Goal: Information Seeking & Learning: Learn about a topic

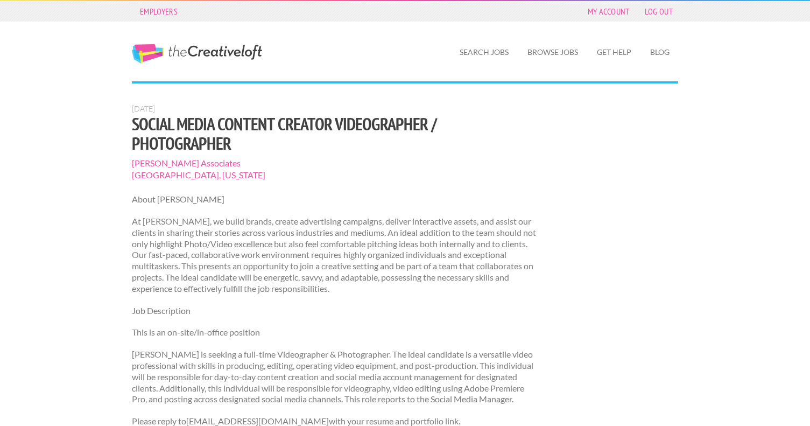
scroll to position [724, 0]
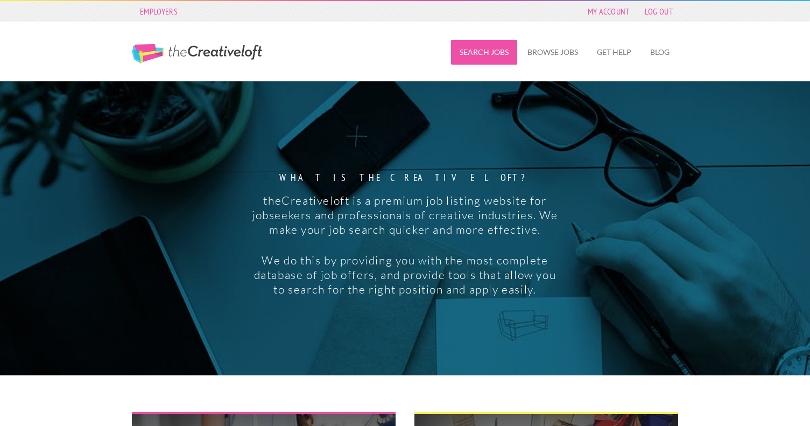
click at [487, 50] on link "Search Jobs" at bounding box center [484, 52] width 66 height 25
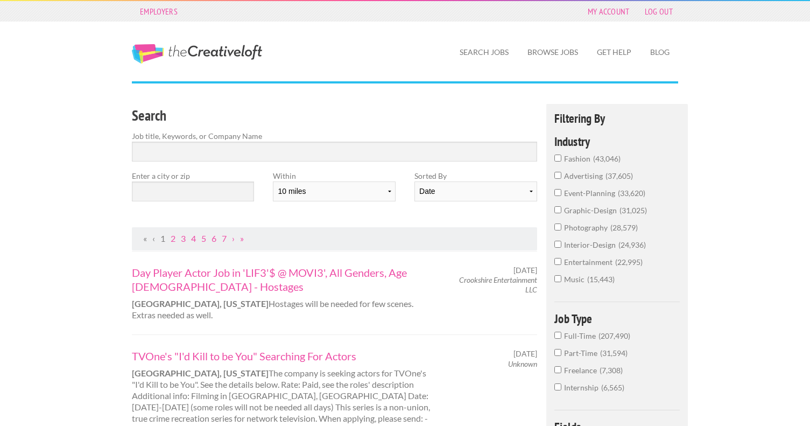
click at [580, 228] on span "photography" at bounding box center [587, 227] width 46 height 9
click at [561, 228] on input "photography 28,579" at bounding box center [557, 226] width 7 height 7
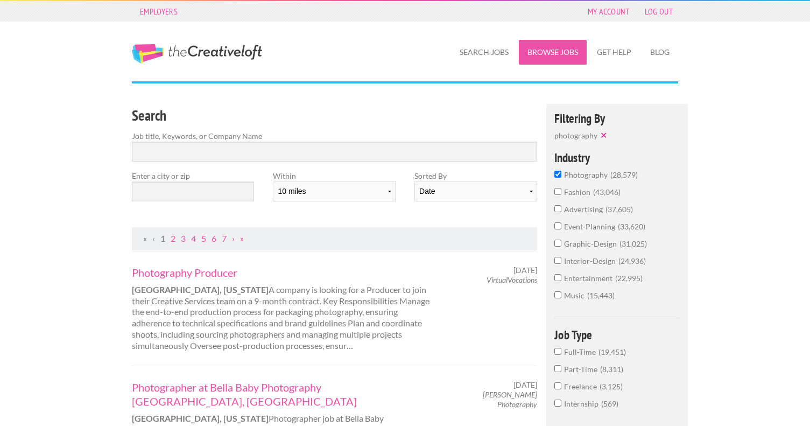
click at [550, 55] on link "Browse Jobs" at bounding box center [553, 52] width 68 height 25
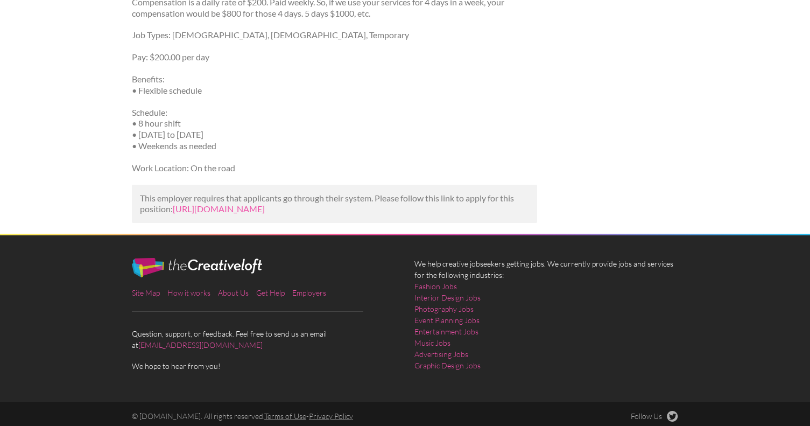
scroll to position [691, 0]
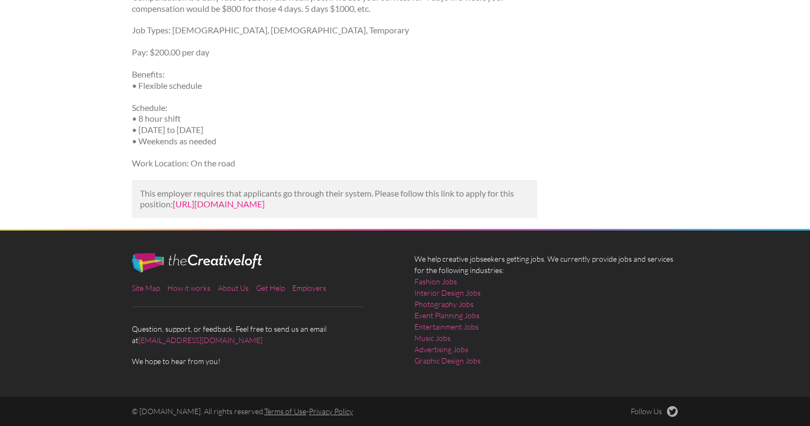
click at [231, 199] on link "https://www.indeed.com/viewjob?jk=0cb3cbad4a63a13e&utm_campaign=google_jobs_app…" at bounding box center [219, 204] width 92 height 10
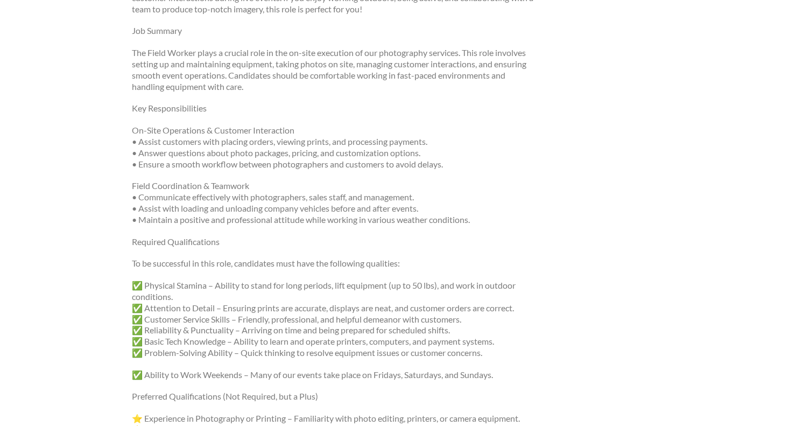
scroll to position [300, 0]
